Goal: Task Accomplishment & Management: Complete application form

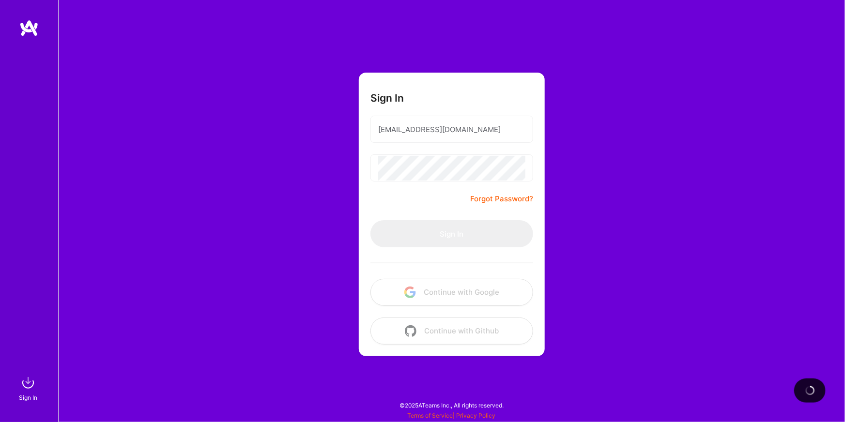
click at [32, 0] on div "Sign In" at bounding box center [29, 211] width 58 height 422
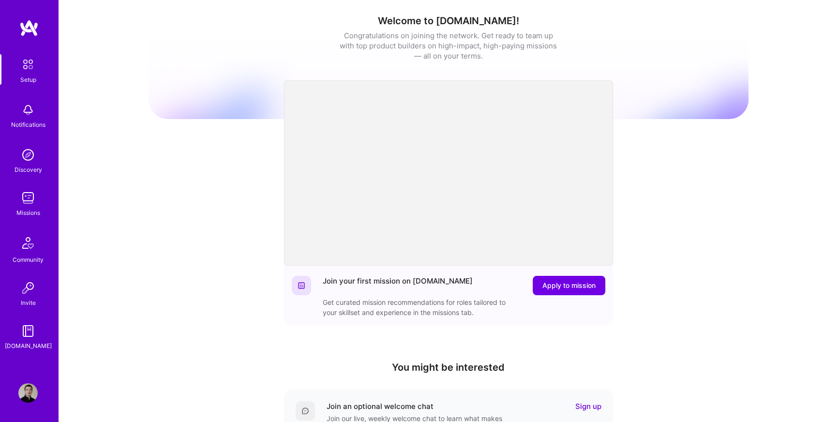
click at [24, 198] on img at bounding box center [27, 197] width 19 height 19
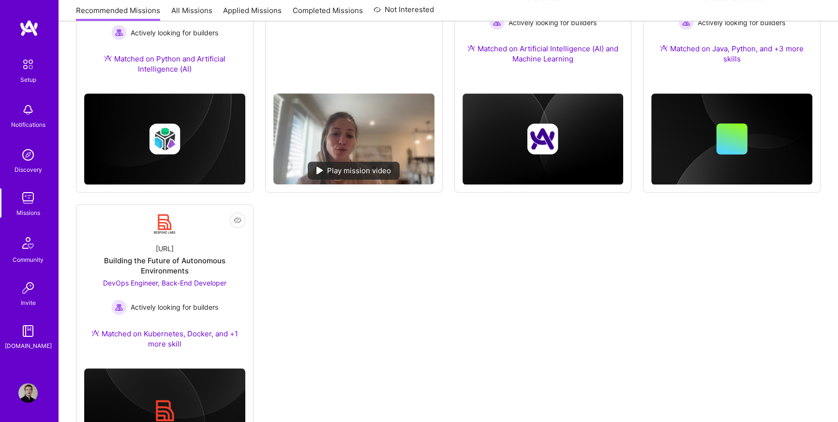
scroll to position [497, 0]
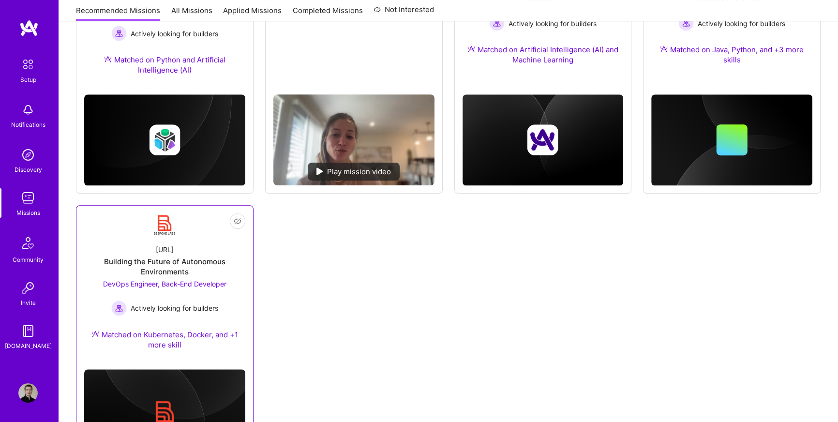
click at [156, 267] on div "Building the Future of Autonomous Environments" at bounding box center [164, 267] width 161 height 20
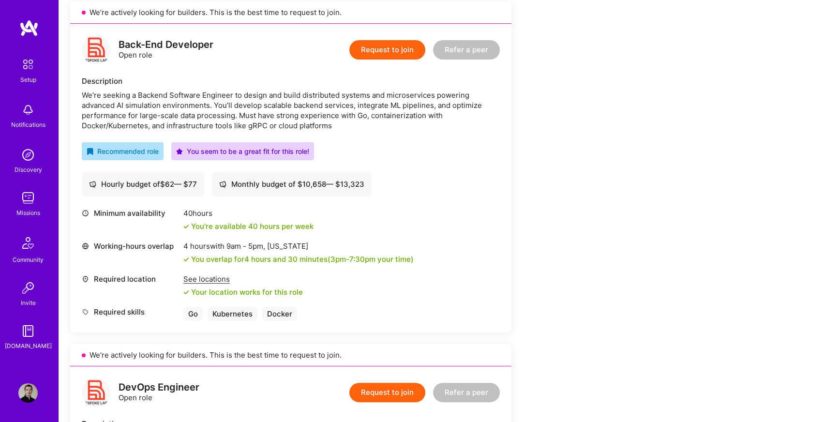
scroll to position [227, 0]
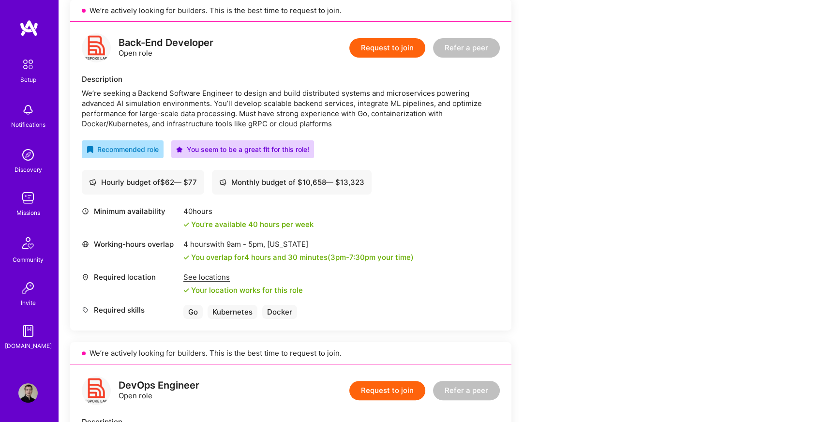
click at [380, 44] on button "Request to join" at bounding box center [388, 47] width 76 height 19
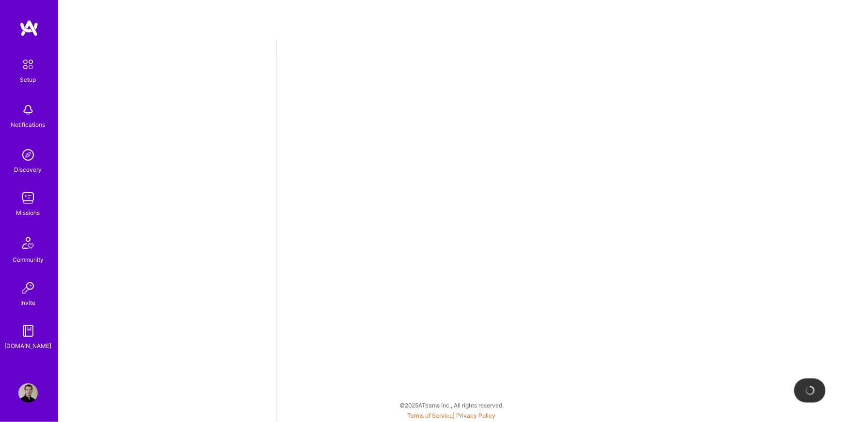
select select "DE"
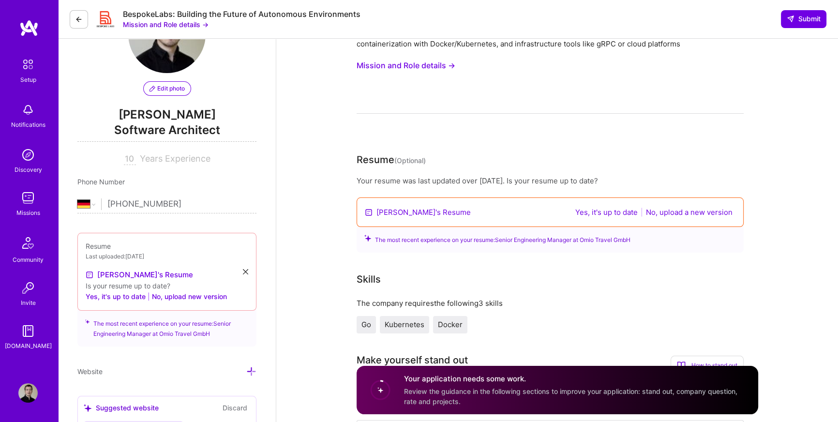
scroll to position [63, 0]
click at [679, 212] on button "No, upload a new version" at bounding box center [689, 211] width 92 height 11
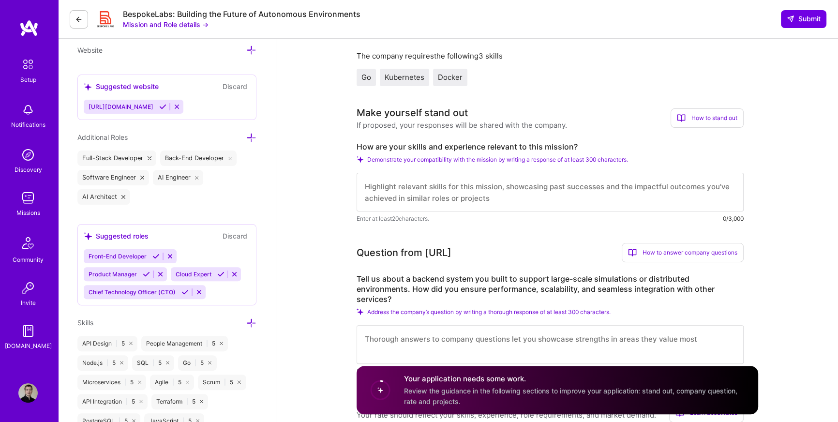
scroll to position [312, 0]
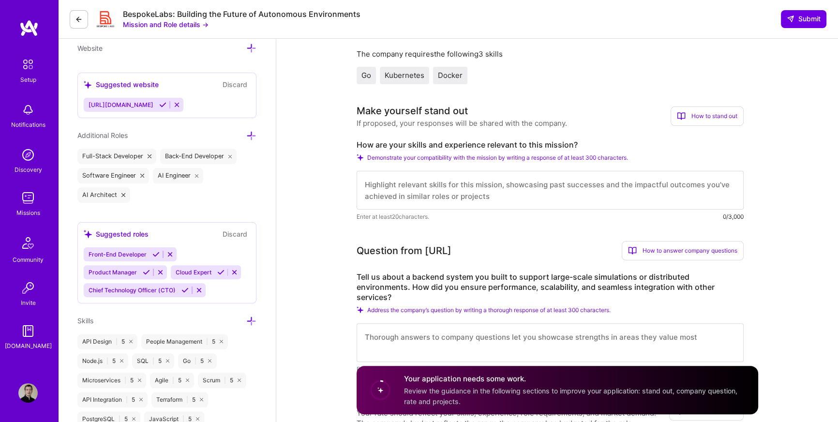
click at [417, 196] on textarea at bounding box center [550, 190] width 387 height 39
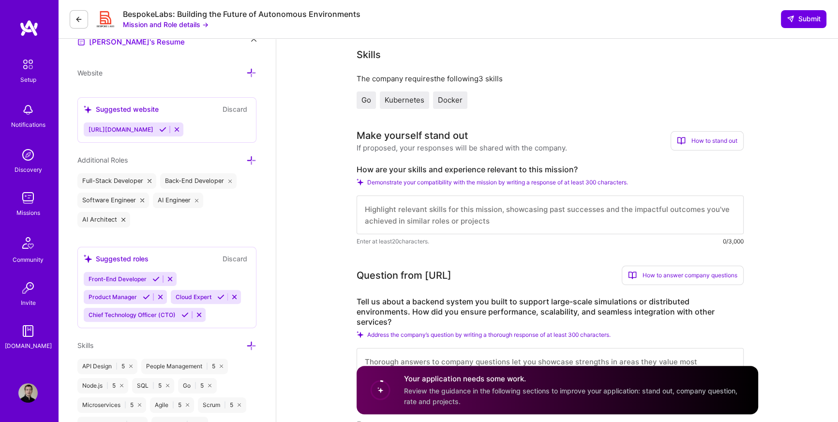
scroll to position [233, 0]
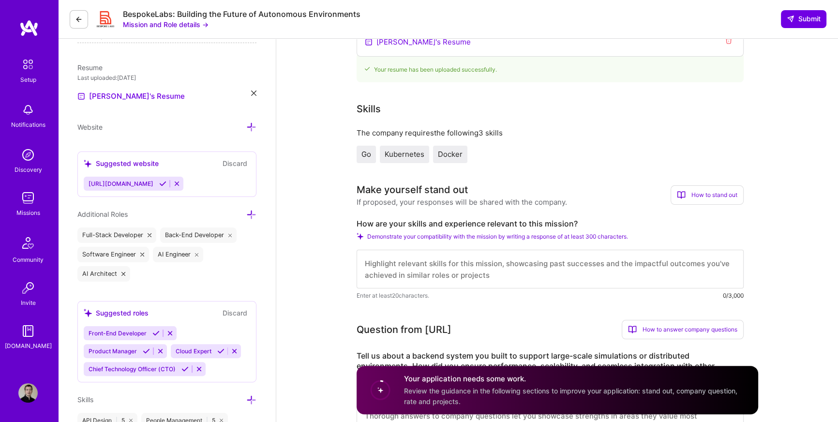
click at [28, 205] on img at bounding box center [27, 197] width 19 height 19
click at [482, 263] on textarea at bounding box center [550, 269] width 387 height 39
paste textarea "Hi, I'm verified AI-builder and maintainer of the most popular Slack MCP Server…"
click at [461, 276] on textarea "Hi, I'm verified AI-builder and maintainer of the most popular Slack MCP Server…" at bounding box center [550, 269] width 387 height 39
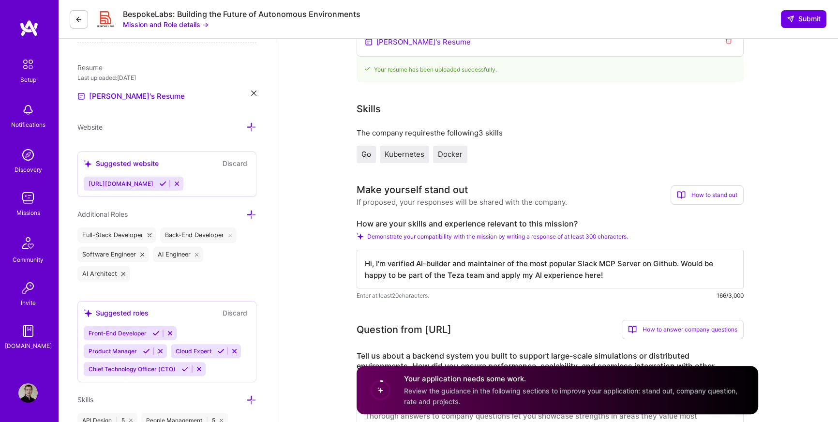
click at [460, 276] on textarea "Hi, I'm verified AI-builder and maintainer of the most popular Slack MCP Server…" at bounding box center [550, 269] width 387 height 39
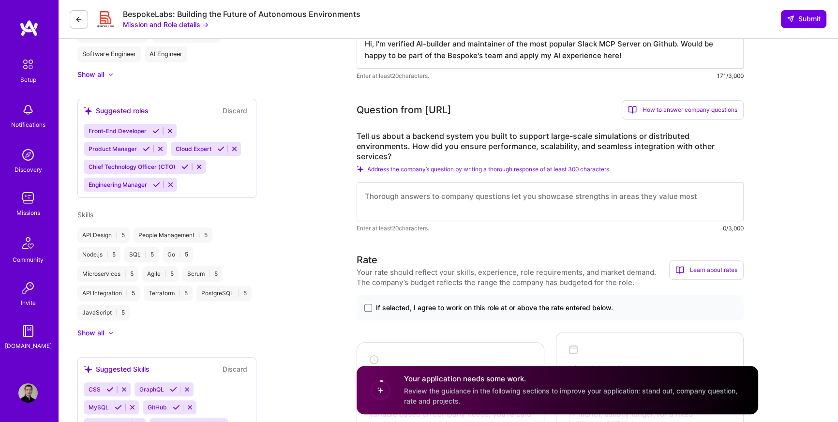
scroll to position [373, 0]
type textarea "Hi, I'm verified AI-builder and maintainer of the most popular Slack MCP Server…"
click at [395, 184] on textarea at bounding box center [550, 200] width 387 height 39
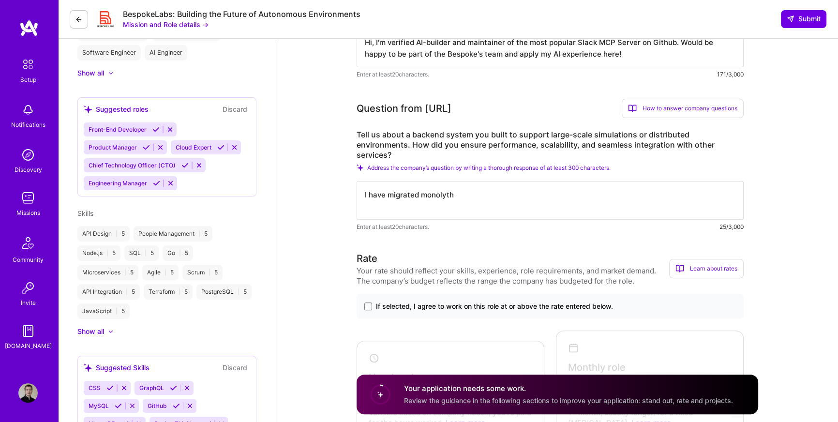
drag, startPoint x: 433, startPoint y: 191, endPoint x: 425, endPoint y: 191, distance: 7.7
click at [425, 191] on textarea "I have migrated monolyth" at bounding box center [550, 200] width 387 height 39
click at [428, 181] on textarea "I have migrated monolyth" at bounding box center [550, 200] width 387 height 39
click at [473, 188] on textarea "I have migrated monolith" at bounding box center [550, 200] width 387 height 39
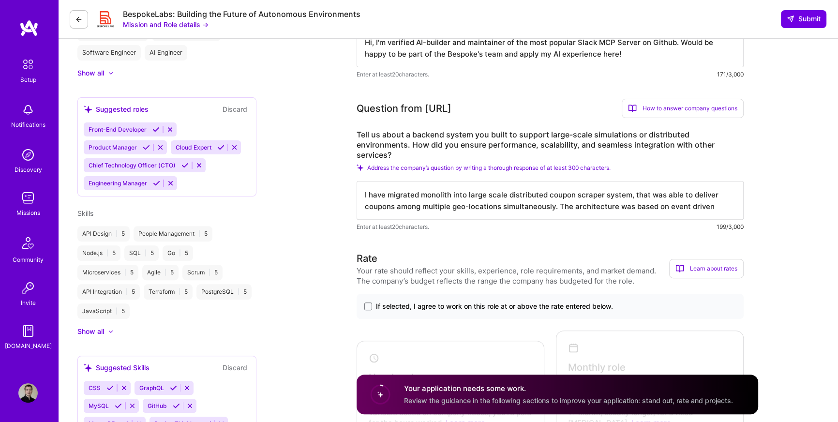
click at [643, 199] on textarea "I have migrated monolith into large scale distributed coupon scraper system, th…" at bounding box center [550, 200] width 387 height 39
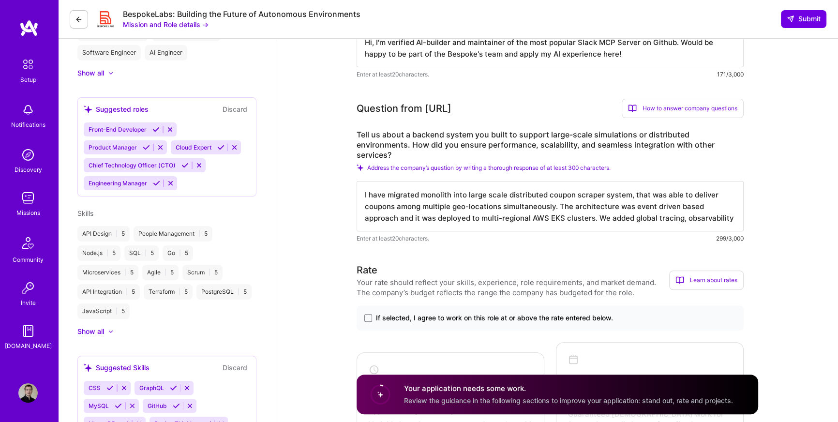
click at [652, 221] on div "I have migrated monolith into large scale distributed coupon scraper system, th…" at bounding box center [550, 212] width 387 height 62
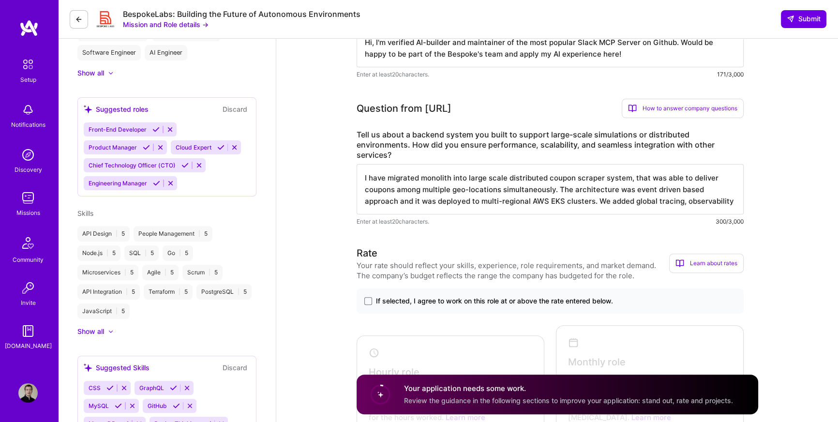
click at [698, 189] on textarea "I have migrated monolith into large scale distributed coupon scraper system, th…" at bounding box center [550, 189] width 387 height 50
drag, startPoint x: 698, startPoint y: 189, endPoint x: 687, endPoint y: 203, distance: 17.3
click at [687, 203] on textarea "I have migrated monolith into large scale distributed coupon scraper system, th…" at bounding box center [550, 189] width 387 height 50
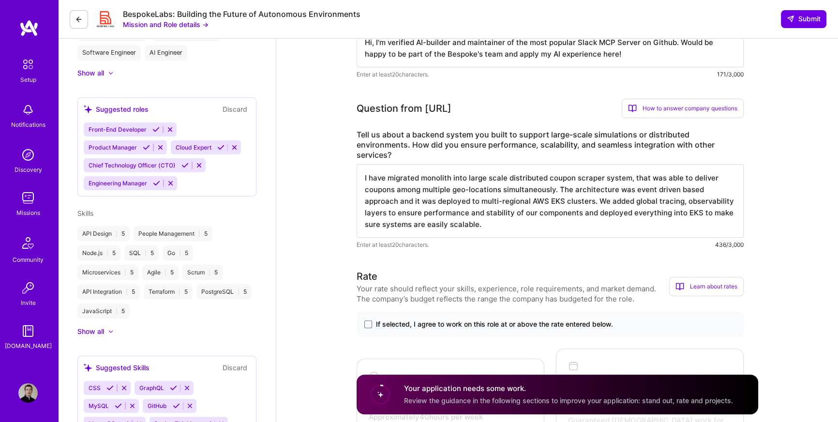
click at [690, 198] on textarea "I have migrated monolith into large scale distributed coupon scraper system, th…" at bounding box center [550, 201] width 387 height 74
click at [688, 191] on textarea "I have migrated monolith into large scale distributed coupon scraper system, th…" at bounding box center [550, 201] width 387 height 74
type textarea "I have migrated monolith into large scale distributed coupon scraper system, th…"
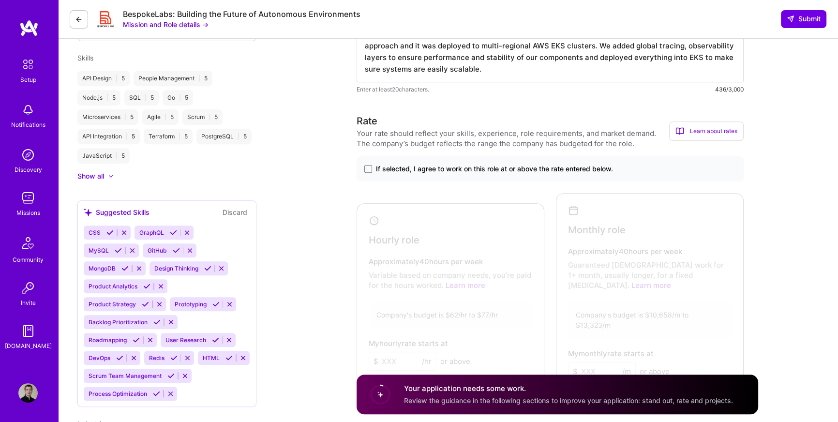
scroll to position [513, 0]
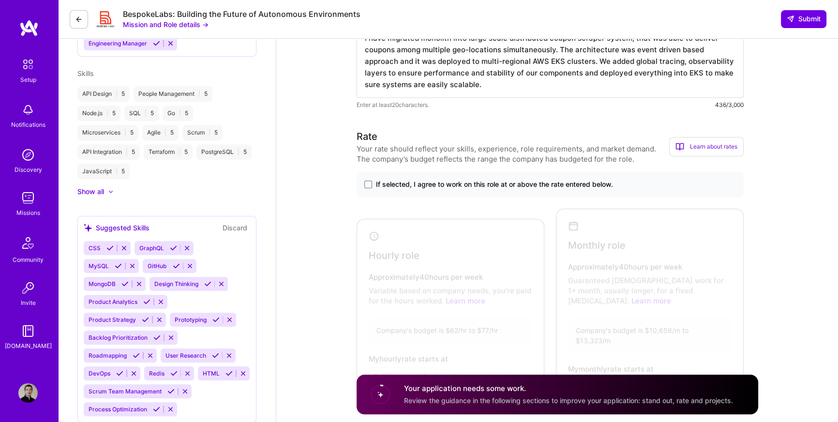
click at [407, 172] on div "If selected, I agree to work on this role at or above the rate entered below." at bounding box center [550, 184] width 387 height 25
click at [406, 180] on span "If selected, I agree to work on this role at or above the rate entered below." at bounding box center [494, 185] width 237 height 10
click at [0, 0] on input "If selected, I agree to work on this role at or above the rate entered below." at bounding box center [0, 0] width 0 height 0
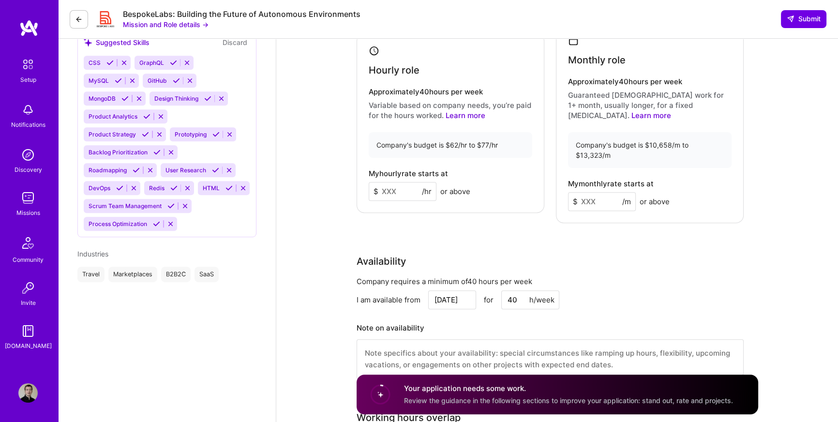
scroll to position [704, 0]
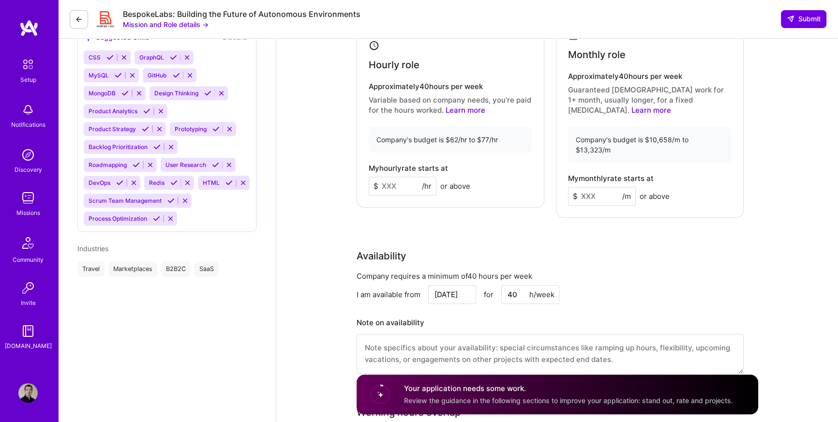
click at [615, 187] on input at bounding box center [602, 196] width 68 height 19
type input "10000"
click at [396, 177] on input at bounding box center [403, 186] width 68 height 19
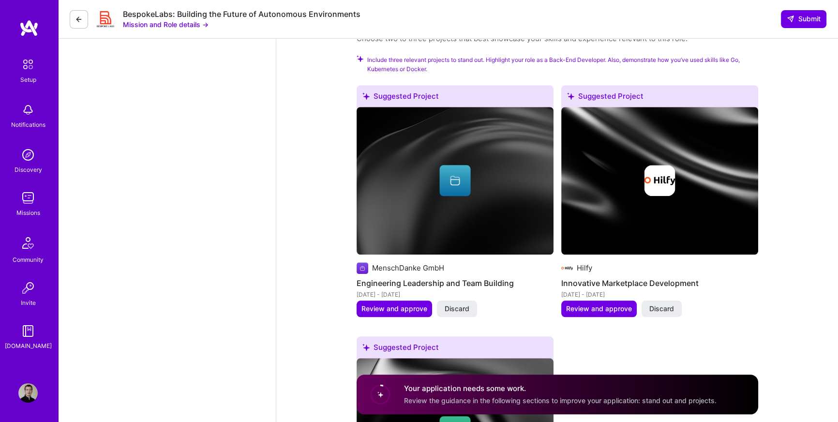
scroll to position [1373, 0]
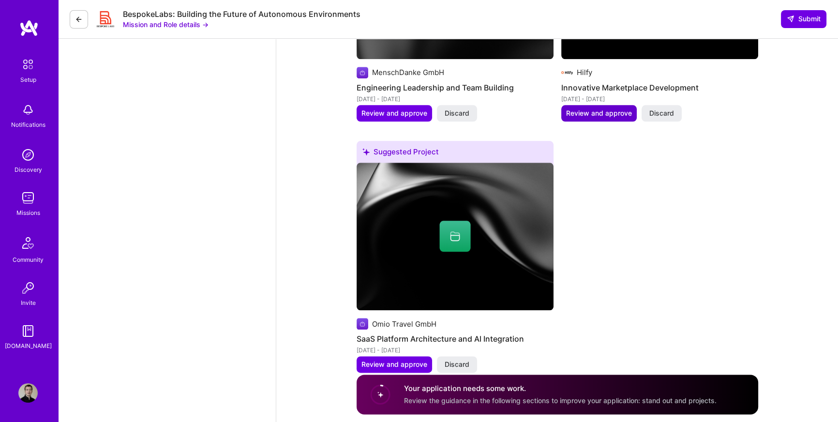
type input "65"
click at [616, 108] on span "Review and approve" at bounding box center [599, 113] width 66 height 10
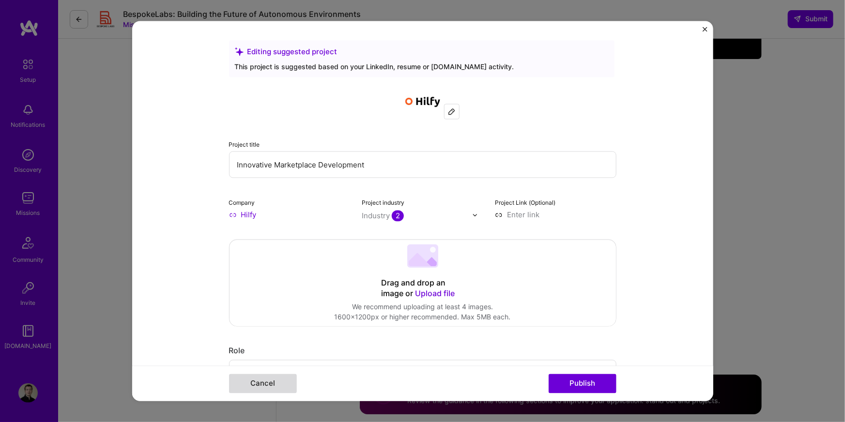
click at [274, 387] on button "Cancel" at bounding box center [263, 383] width 68 height 19
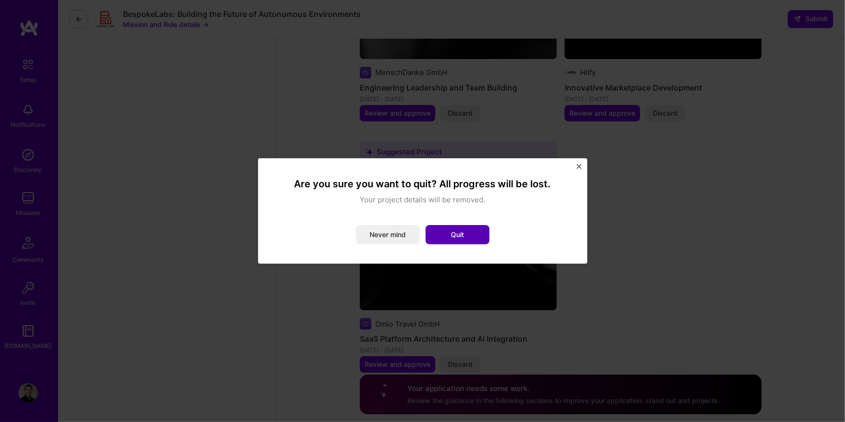
click at [447, 234] on button "Quit" at bounding box center [458, 234] width 64 height 19
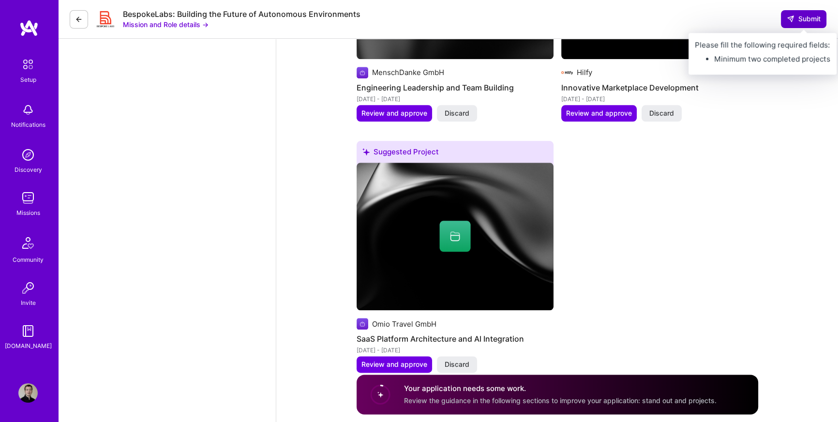
click at [790, 25] on button "Submit" at bounding box center [804, 18] width 46 height 17
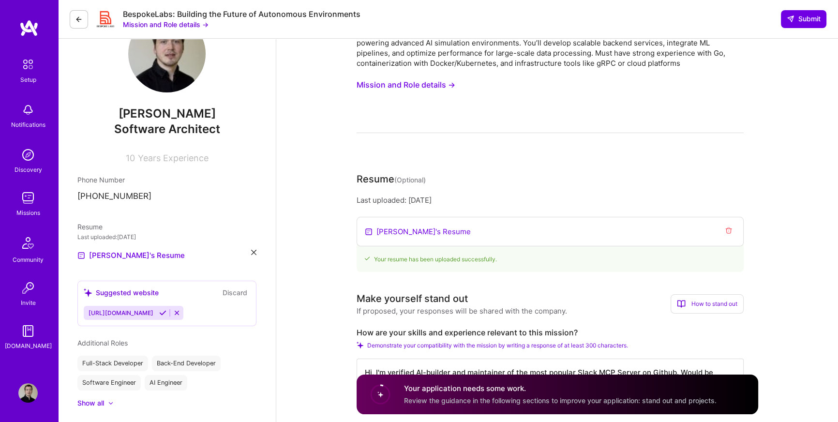
scroll to position [0, 0]
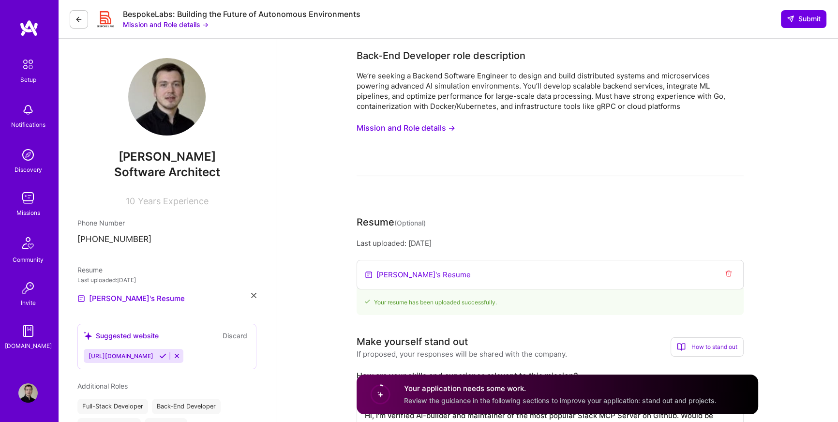
click at [422, 52] on div "Back-End Developer role description" at bounding box center [441, 55] width 169 height 15
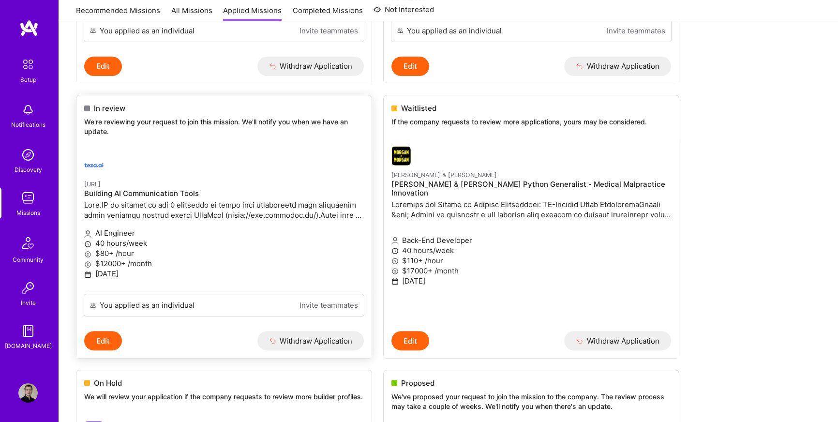
scroll to position [309, 0]
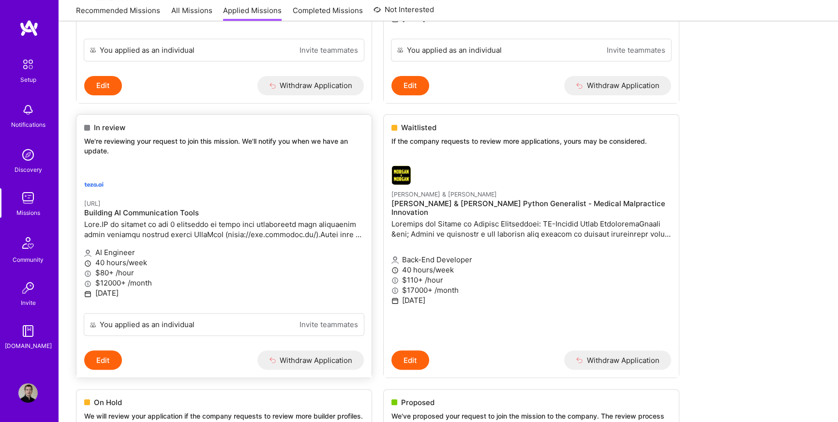
click at [257, 167] on div "In review We're reviewing your request to join this mission. We'll notify you w…" at bounding box center [223, 141] width 295 height 52
click at [198, 155] on p "We're reviewing your request to join this mission. We'll notify you when we hav…" at bounding box center [224, 146] width 280 height 19
click at [107, 368] on button "Edit" at bounding box center [103, 359] width 38 height 19
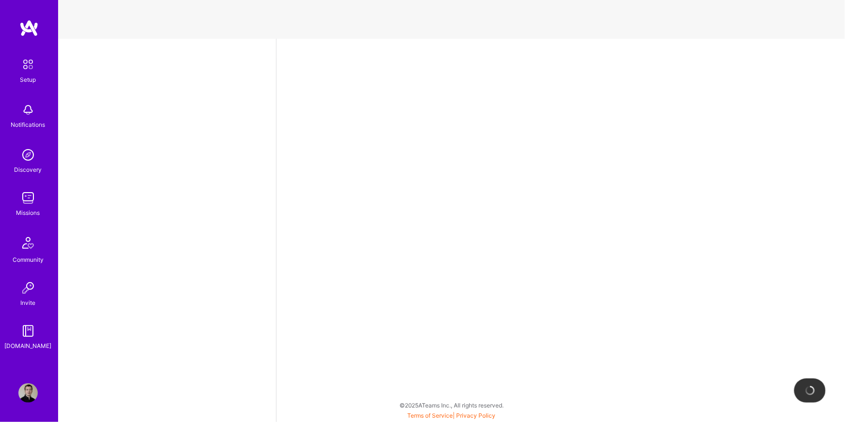
select select "DE"
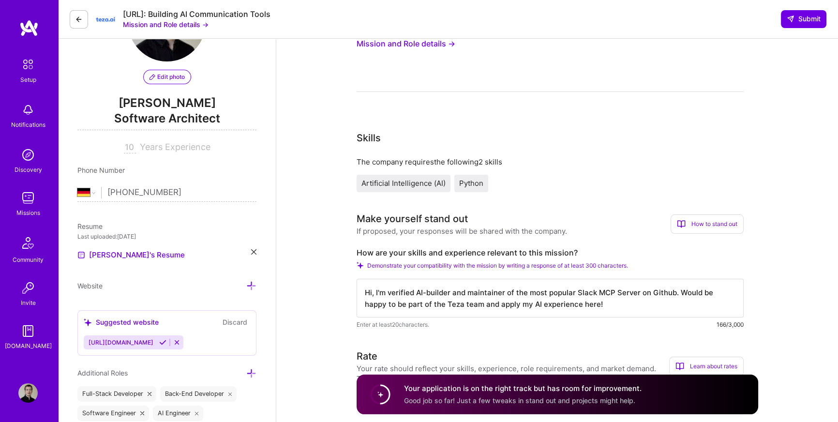
scroll to position [77, 0]
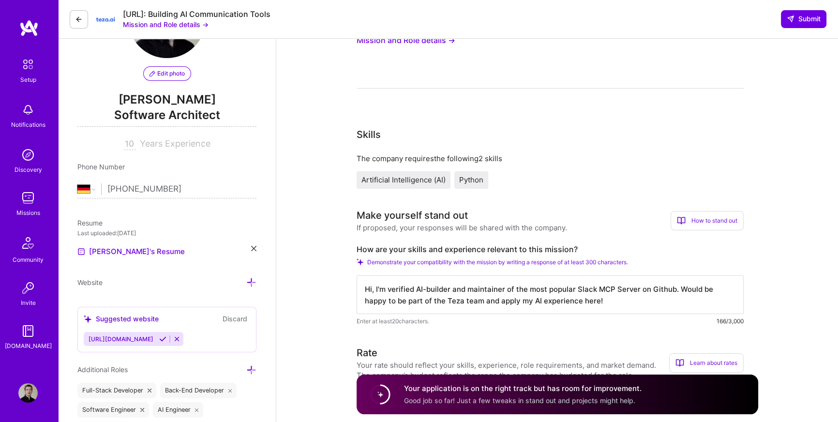
click at [605, 294] on textarea "Hi, I'm verified AI-builder and maintainer of the most popular Slack MCP Server…" at bounding box center [550, 294] width 387 height 39
